Goal: Task Accomplishment & Management: Complete application form

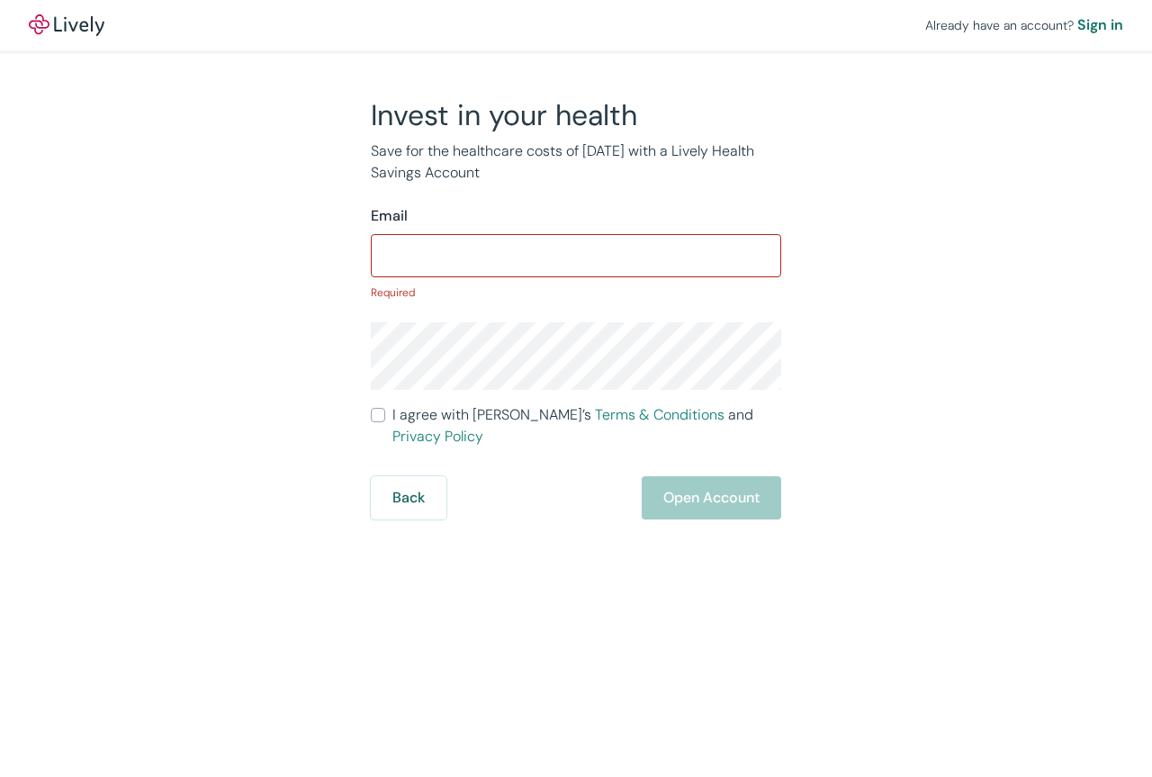
click at [96, 17] on img at bounding box center [67, 25] width 76 height 22
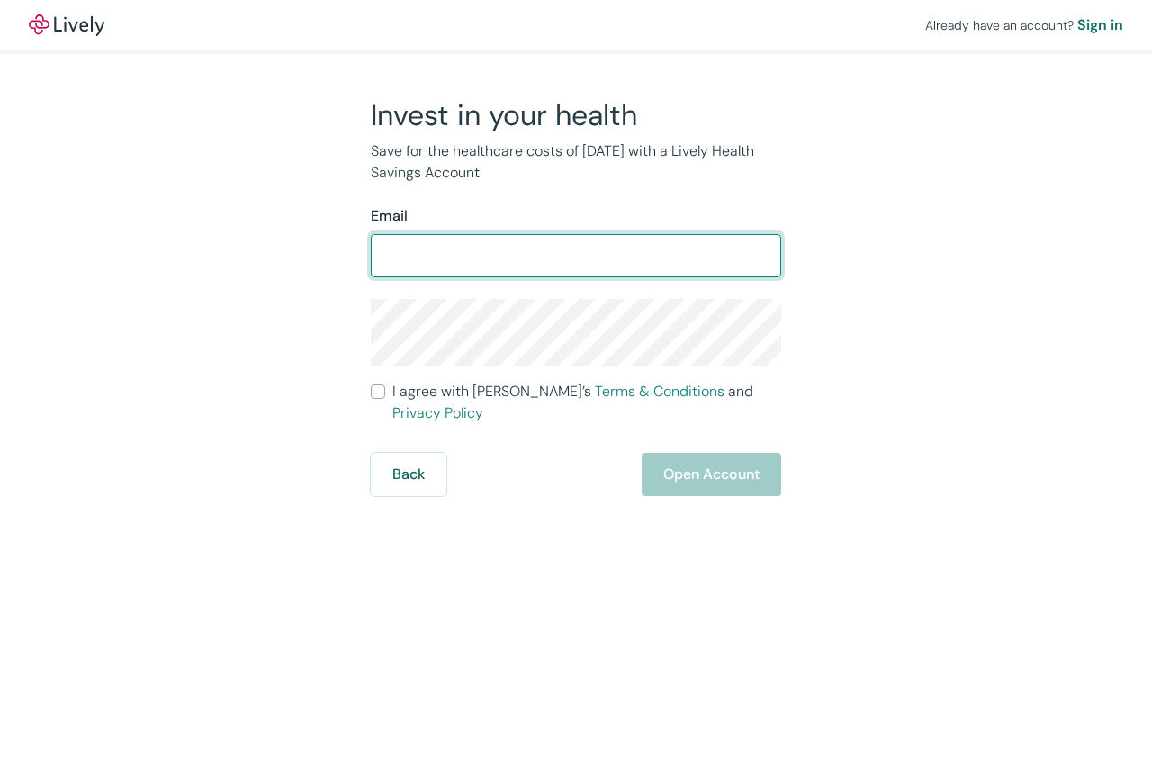
click at [608, 252] on input "Email" at bounding box center [576, 256] width 411 height 36
type input "[PERSON_NAME][EMAIL_ADDRESS][PERSON_NAME][DOMAIN_NAME]"
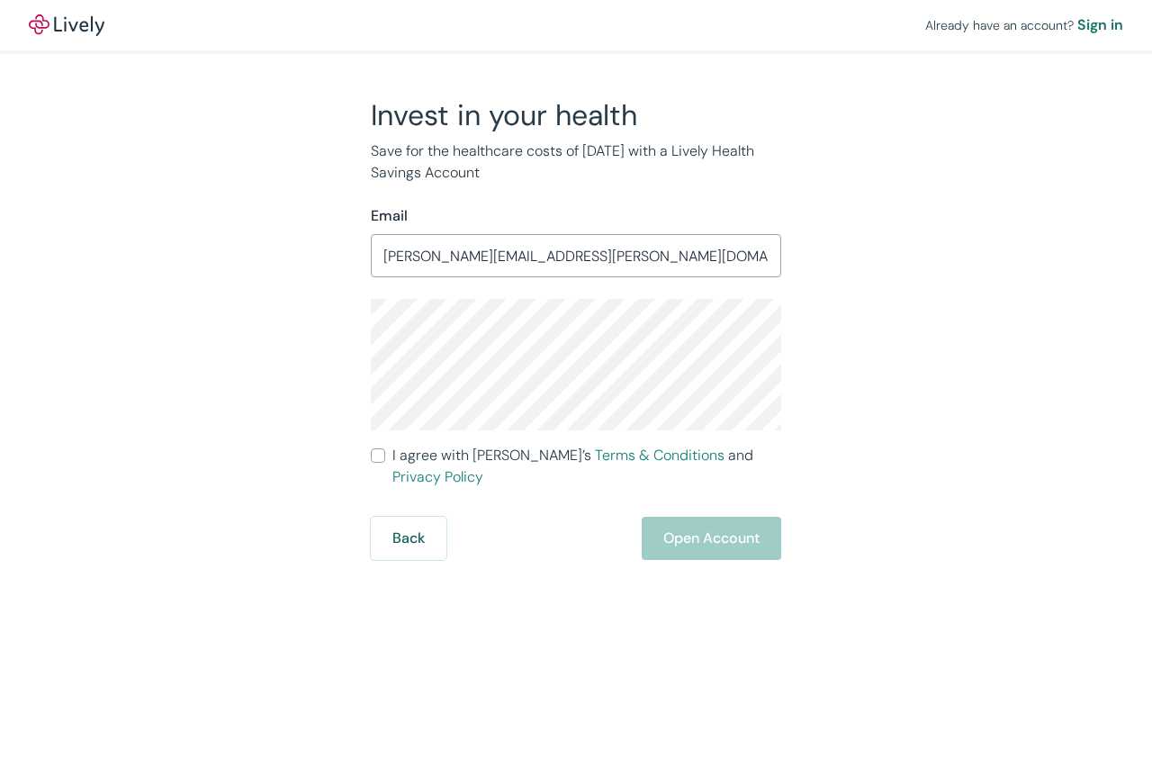
click at [471, 459] on span "I agree with Lively’s Terms & Conditions and Privacy Policy" at bounding box center [587, 466] width 389 height 43
click at [385, 459] on input "I agree with Lively’s Terms & Conditions and Privacy Policy" at bounding box center [378, 455] width 14 height 14
checkbox input "true"
click at [701, 523] on button "Open Account" at bounding box center [712, 538] width 140 height 43
